Goal: Task Accomplishment & Management: Manage account settings

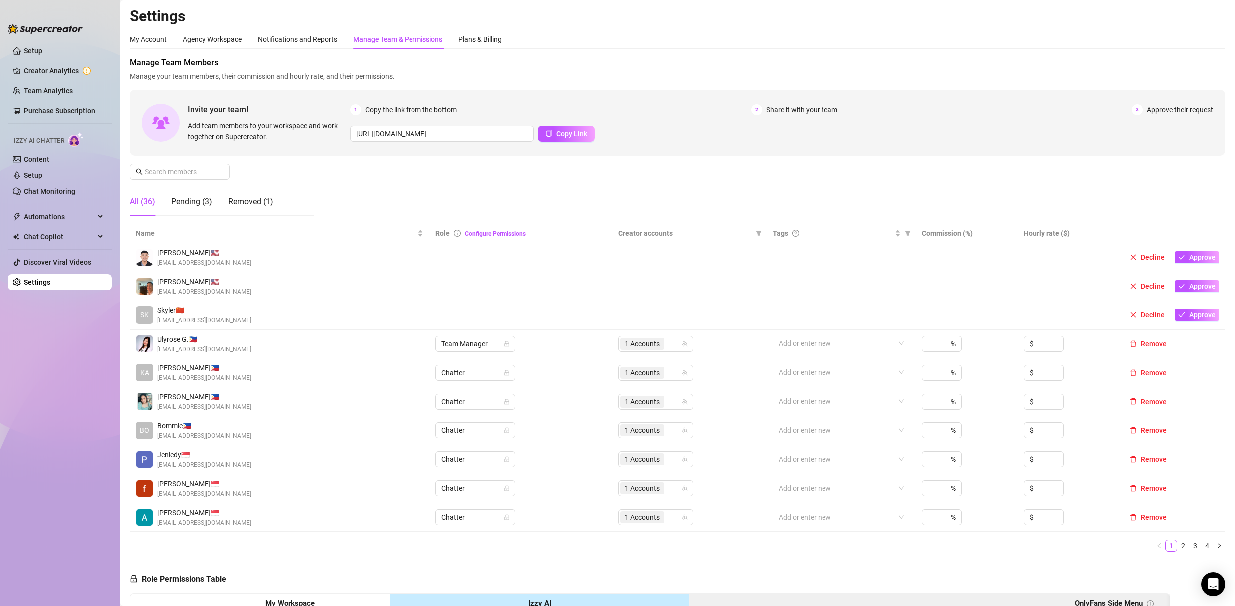
click at [388, 33] on div "Manage Team & Permissions" at bounding box center [397, 39] width 89 height 19
click at [192, 171] on input "text" at bounding box center [180, 171] width 71 height 11
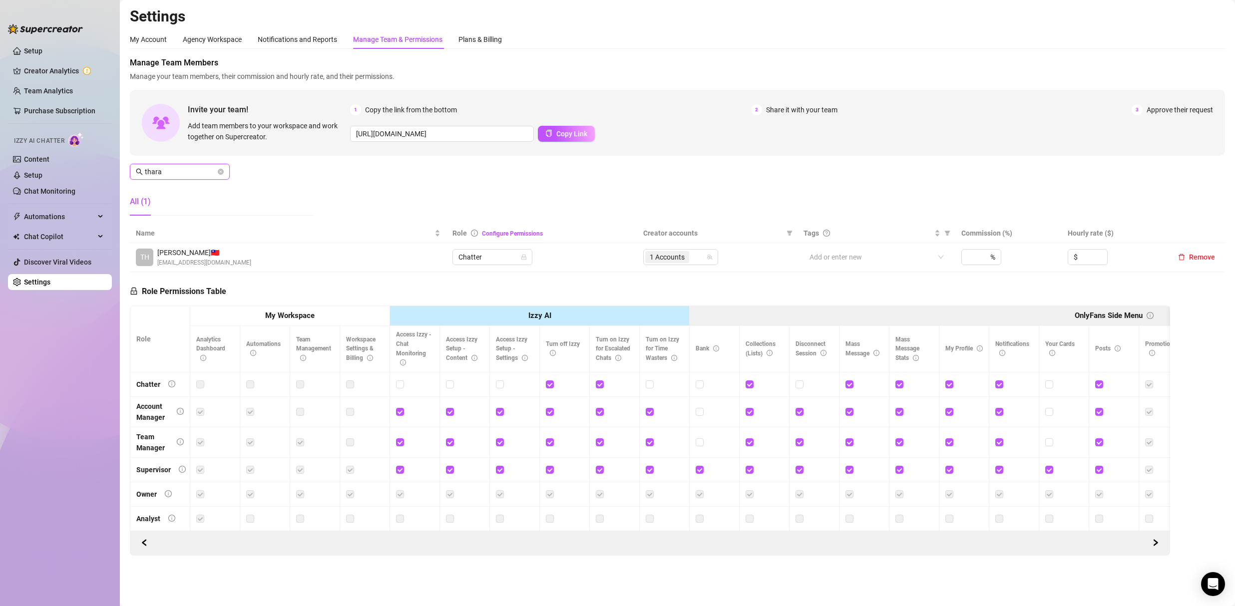
type input "thara"
click at [185, 264] on span "[EMAIL_ADDRESS][DOMAIN_NAME]" at bounding box center [204, 262] width 94 height 9
click at [692, 259] on input "search" at bounding box center [692, 257] width 2 height 12
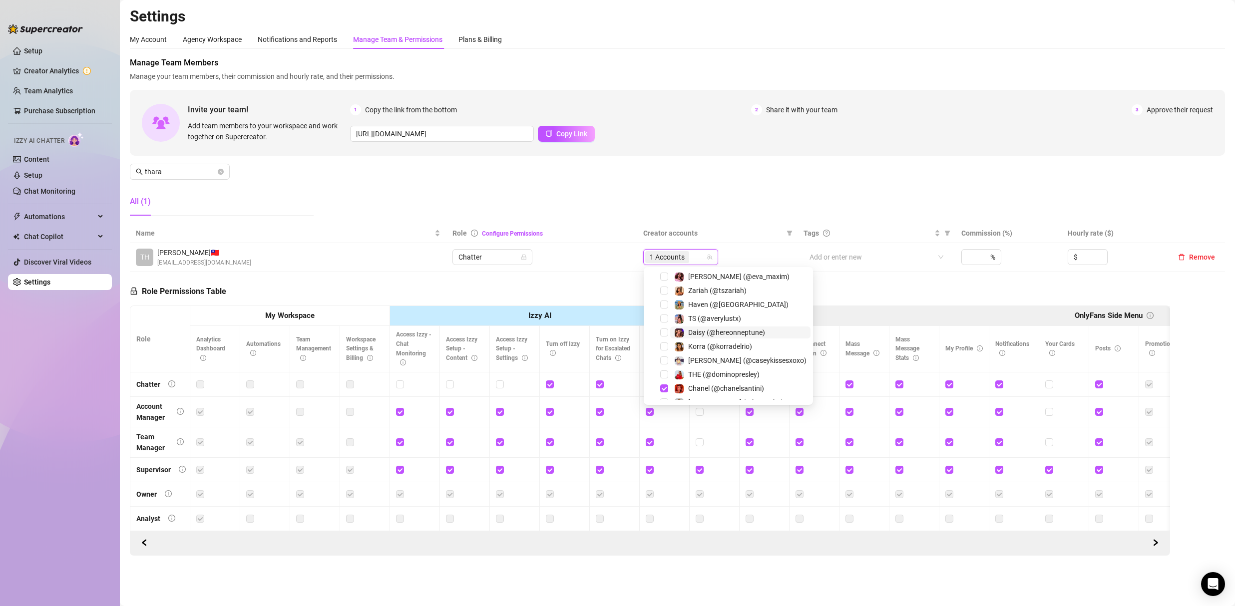
scroll to position [29, 0]
click at [740, 291] on div "Haven (@[GEOGRAPHIC_DATA])" at bounding box center [731, 283] width 108 height 19
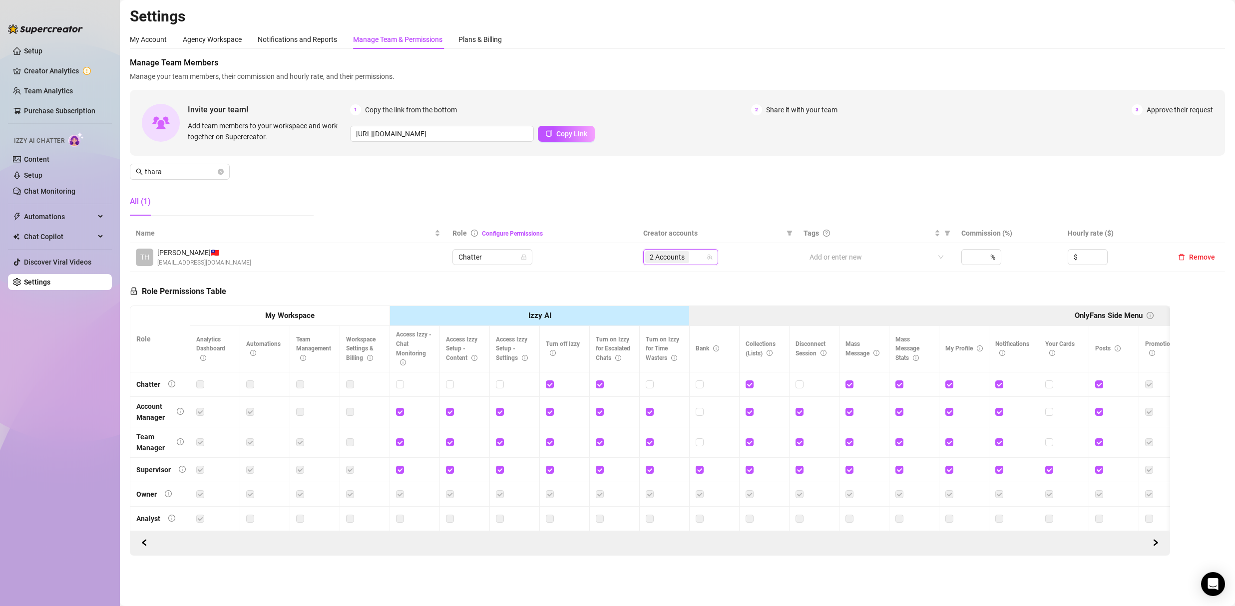
click at [706, 257] on div "2 Accounts" at bounding box center [680, 257] width 75 height 16
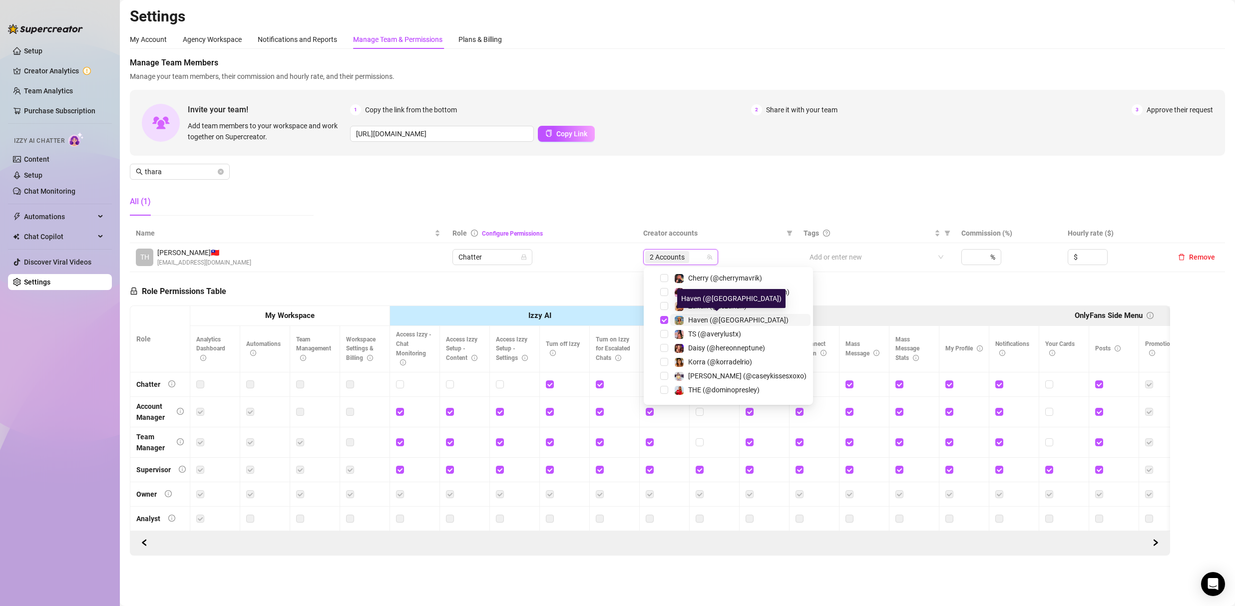
click at [697, 317] on span "Haven (@[GEOGRAPHIC_DATA])" at bounding box center [738, 320] width 100 height 8
click at [664, 306] on span "Select tree node" at bounding box center [664, 306] width 8 height 8
click at [730, 207] on div "Manage Team Members Manage your team members, their commission and hourly rate,…" at bounding box center [677, 140] width 1095 height 167
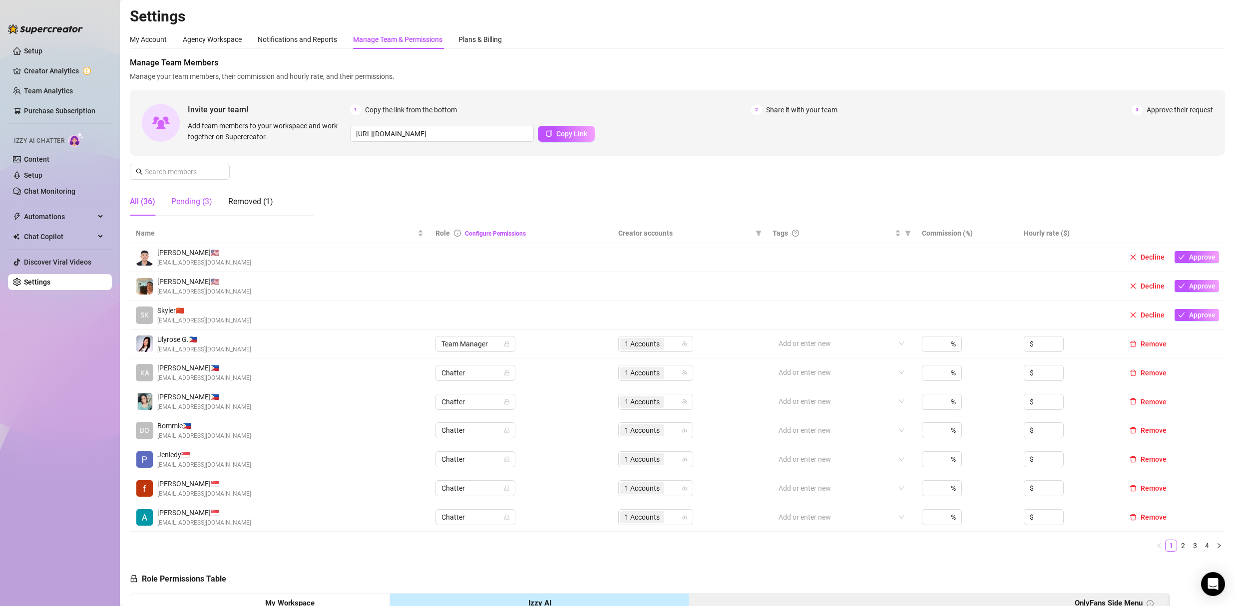
click at [191, 202] on div "Pending (3)" at bounding box center [191, 202] width 41 height 12
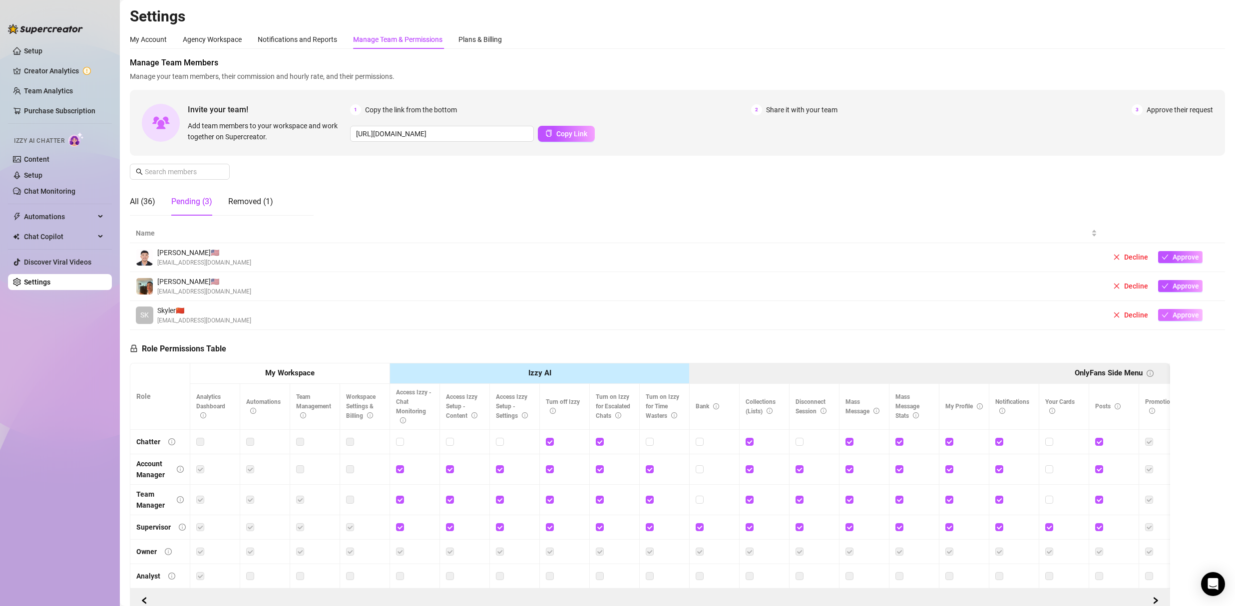
click at [1179, 320] on button "Approve" at bounding box center [1180, 315] width 44 height 12
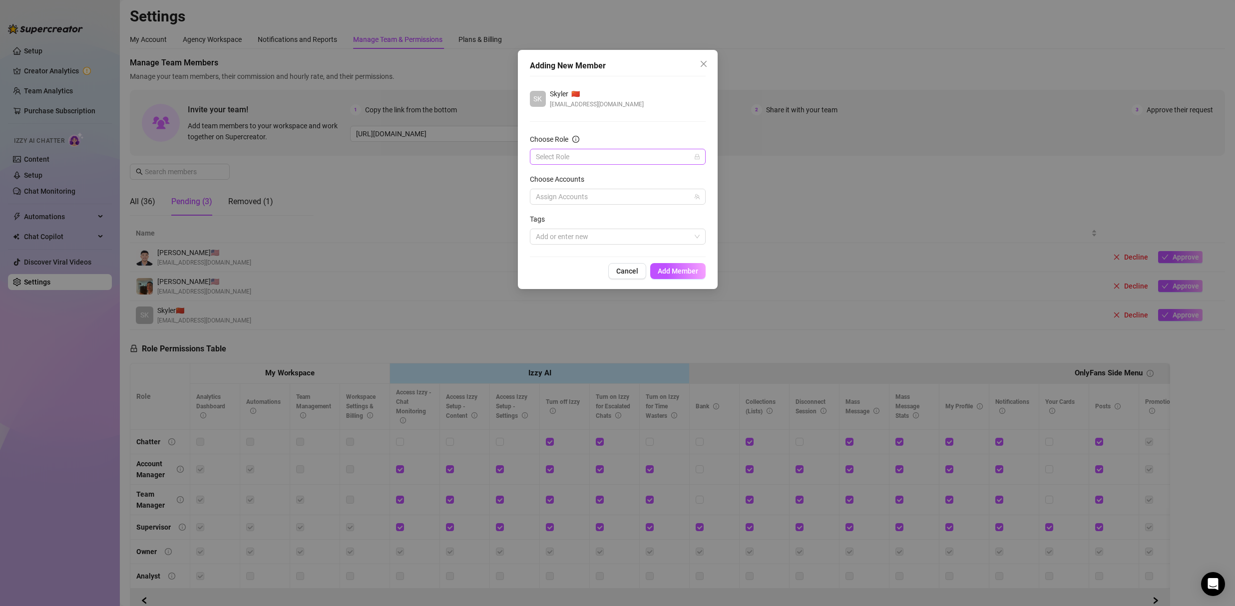
click at [555, 159] on input "Choose Role" at bounding box center [613, 156] width 155 height 15
click at [565, 175] on div "Chatter" at bounding box center [618, 176] width 160 height 11
click at [579, 201] on div at bounding box center [612, 197] width 161 height 14
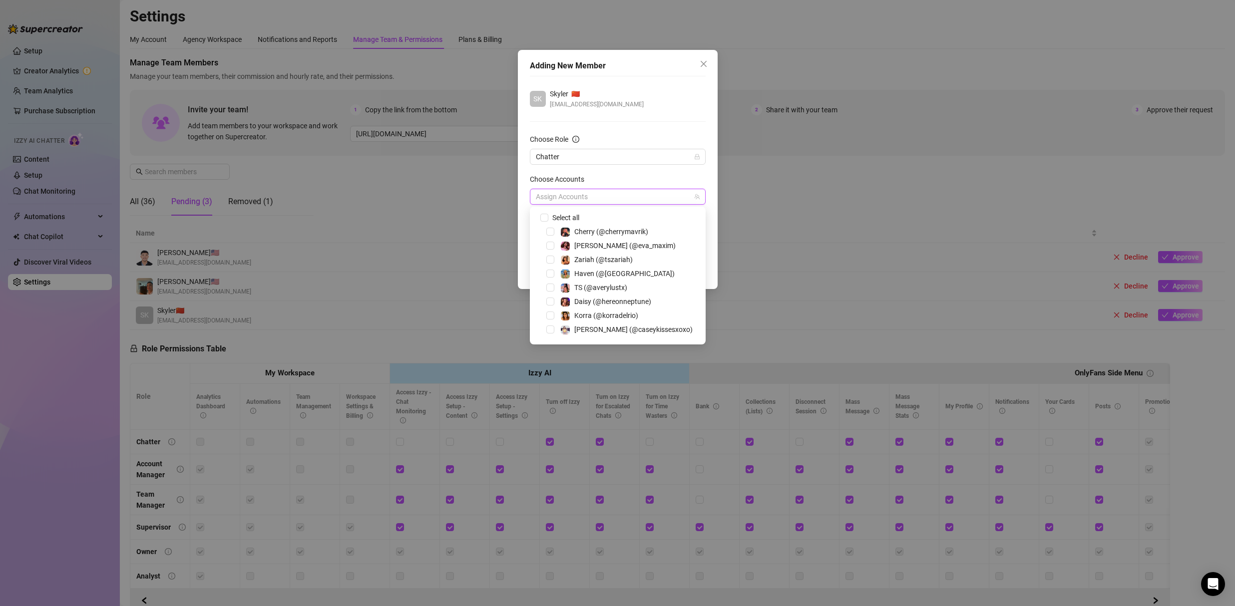
click at [555, 313] on div "Korra (@korradelrio)" at bounding box center [617, 316] width 171 height 12
click at [553, 314] on span "Select tree node" at bounding box center [550, 316] width 8 height 8
click at [640, 113] on div "SK Skyler 🇨🇳 edricsadsad@gmail.com Choose Role Chatter Choose Accounts 365822 1…" at bounding box center [618, 166] width 176 height 181
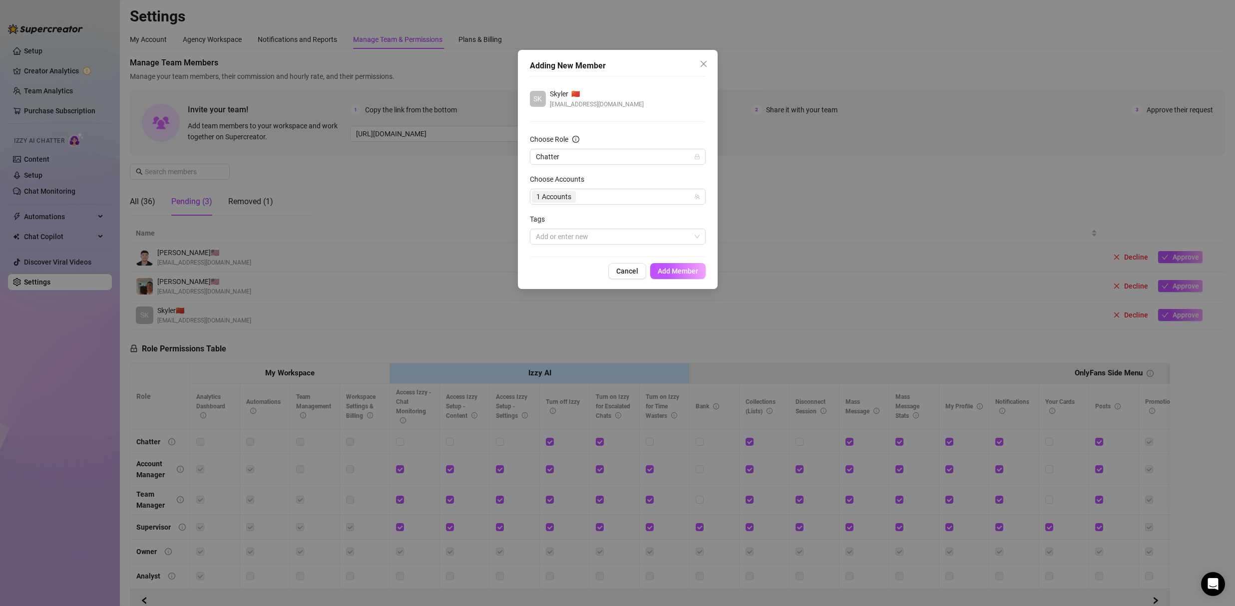
click at [679, 271] on span "Add Member" at bounding box center [677, 271] width 40 height 8
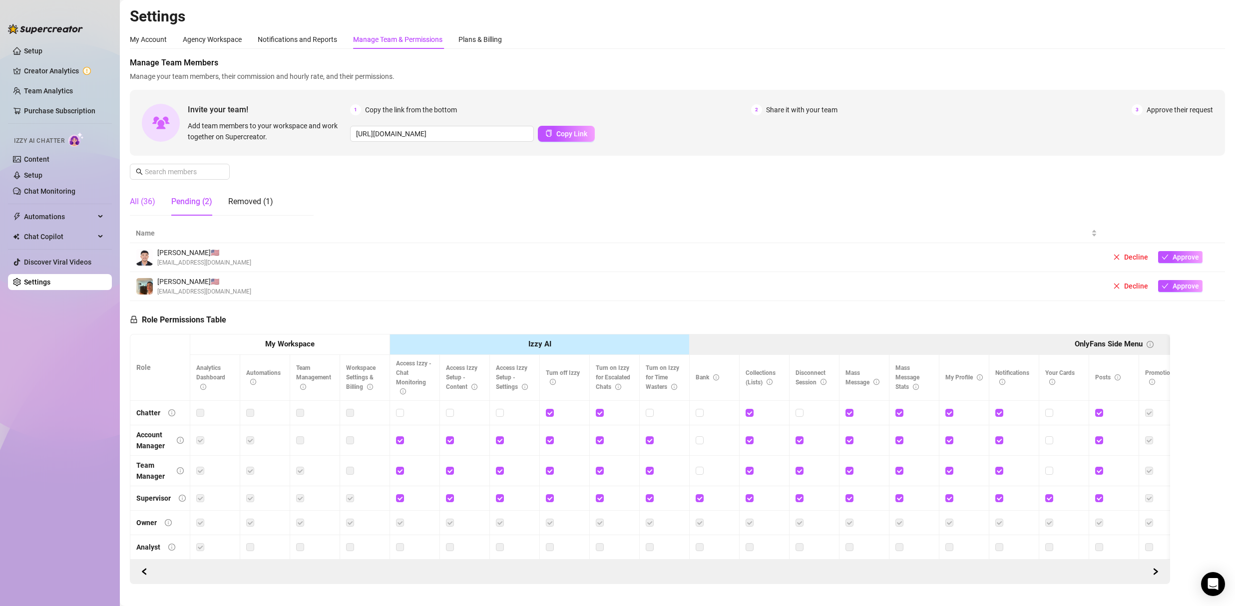
click at [153, 197] on div "All (36)" at bounding box center [142, 202] width 25 height 12
